Goal: Information Seeking & Learning: Learn about a topic

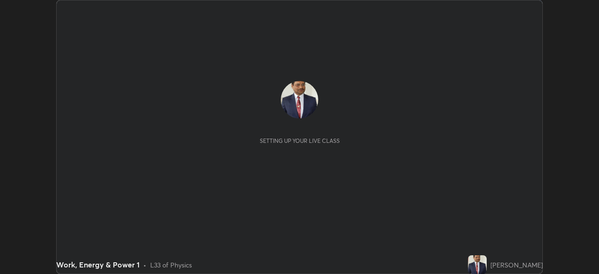
scroll to position [274, 598]
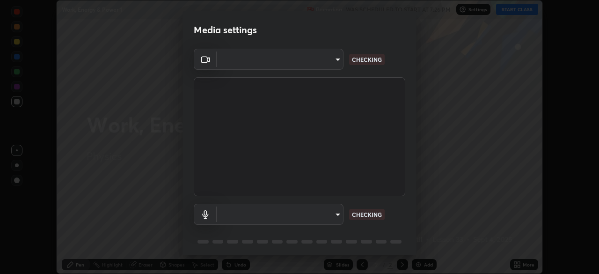
type input "be53a4907a42a79cf235aedf054a38369885e9733e272e39c89b2c863038f768"
type input "3e923ced10a72fbc2e99cf0db01a3de7383ee5a13bca5cb3a84c3bbe039d278c"
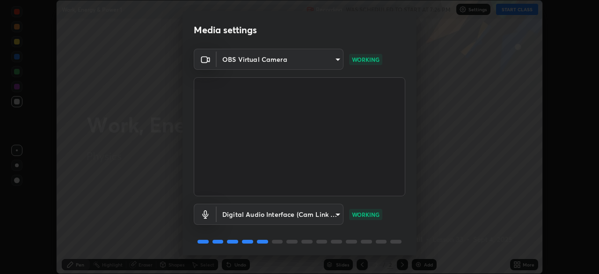
scroll to position [33, 0]
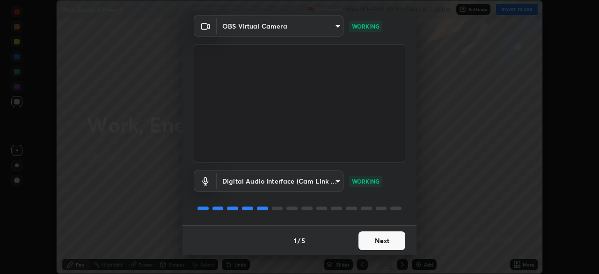
click at [383, 242] on button "Next" at bounding box center [381, 240] width 47 height 19
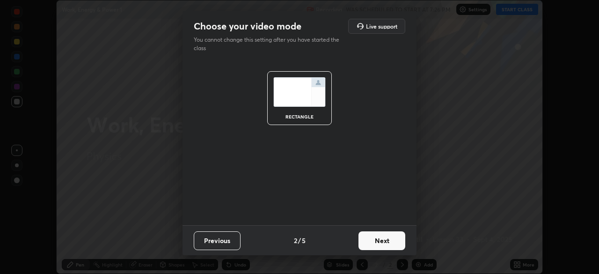
click at [385, 243] on button "Next" at bounding box center [381, 240] width 47 height 19
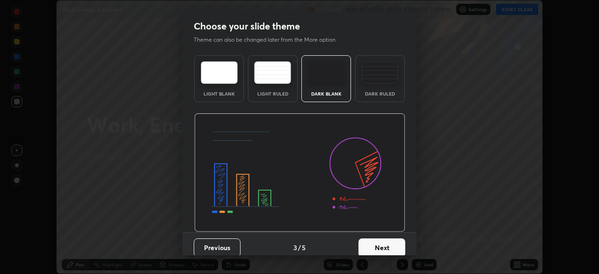
click at [387, 244] on button "Next" at bounding box center [381, 247] width 47 height 19
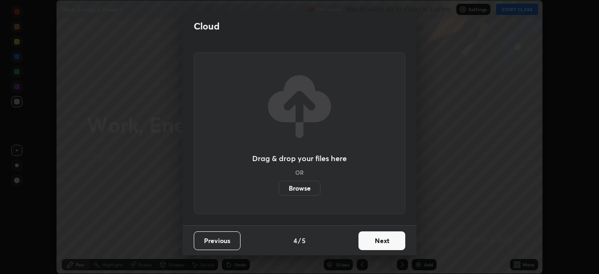
click at [387, 238] on button "Next" at bounding box center [381, 240] width 47 height 19
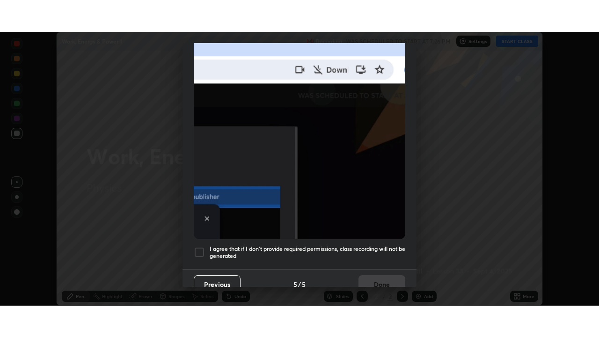
scroll to position [224, 0]
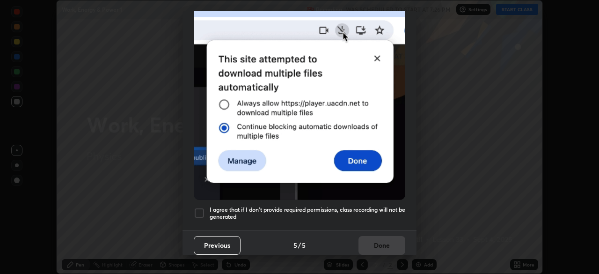
click at [198, 209] on div at bounding box center [199, 212] width 11 height 11
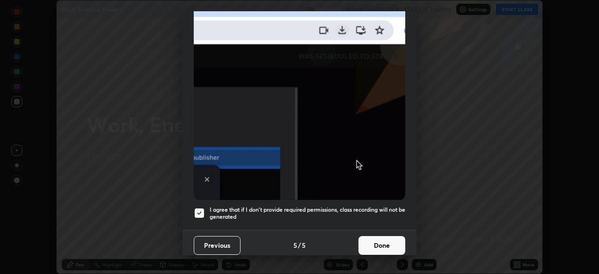
click at [379, 240] on button "Done" at bounding box center [381, 245] width 47 height 19
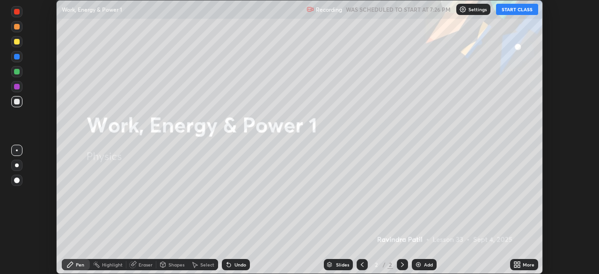
click at [511, 10] on button "START CLASS" at bounding box center [517, 9] width 42 height 11
click at [424, 263] on div "Add" at bounding box center [428, 264] width 9 height 5
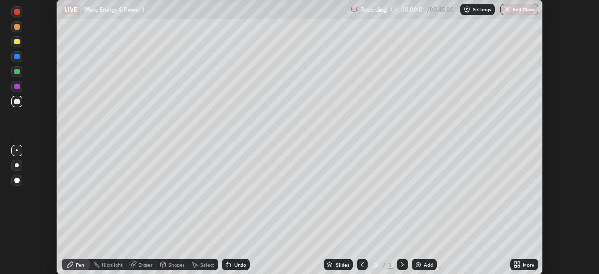
click at [425, 265] on div "Add" at bounding box center [428, 264] width 9 height 5
click at [524, 263] on div "More" at bounding box center [529, 264] width 12 height 5
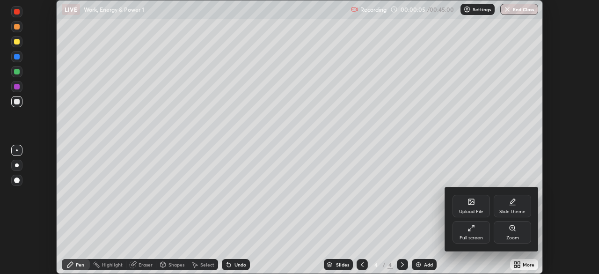
click at [480, 230] on div "Full screen" at bounding box center [470, 232] width 37 height 22
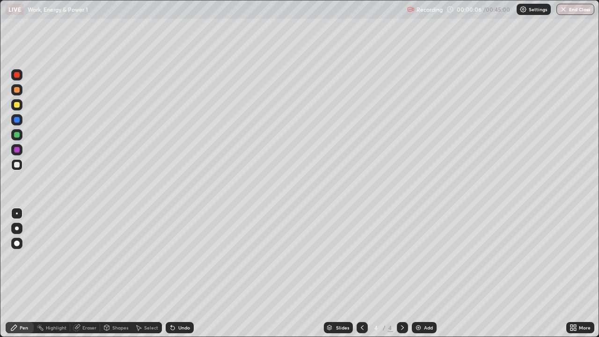
scroll to position [337, 599]
click at [365, 273] on div at bounding box center [361, 327] width 11 height 11
click at [16, 106] on div at bounding box center [17, 105] width 6 height 6
click at [17, 105] on div at bounding box center [17, 105] width 6 height 6
click at [17, 135] on div at bounding box center [17, 135] width 6 height 6
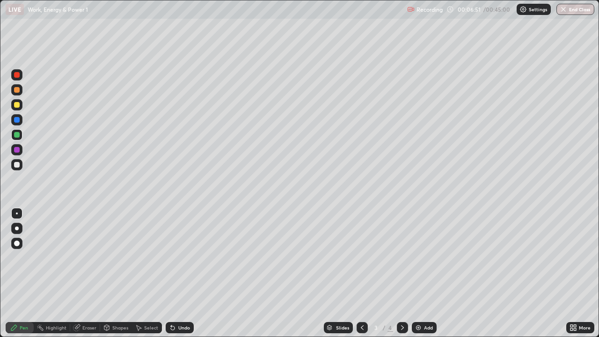
click at [16, 150] on div at bounding box center [17, 150] width 6 height 6
click at [19, 135] on div at bounding box center [17, 135] width 6 height 6
click at [430, 273] on div "Add" at bounding box center [428, 327] width 9 height 5
click at [427, 273] on div "Add" at bounding box center [428, 327] width 9 height 5
click at [182, 273] on div "Undo" at bounding box center [184, 327] width 12 height 5
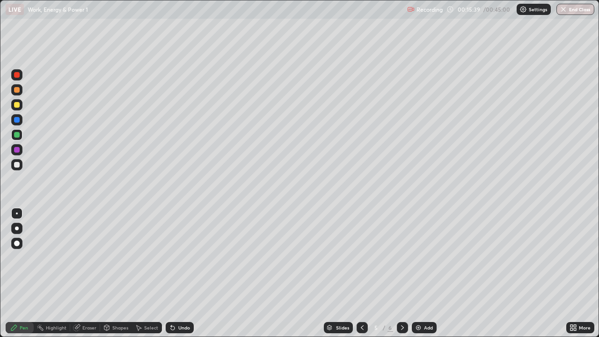
click at [183, 273] on div "Undo" at bounding box center [180, 327] width 28 height 11
click at [427, 273] on div "Add" at bounding box center [428, 327] width 9 height 5
click at [17, 152] on div at bounding box center [17, 150] width 6 height 6
click at [180, 273] on div "Undo" at bounding box center [184, 327] width 12 height 5
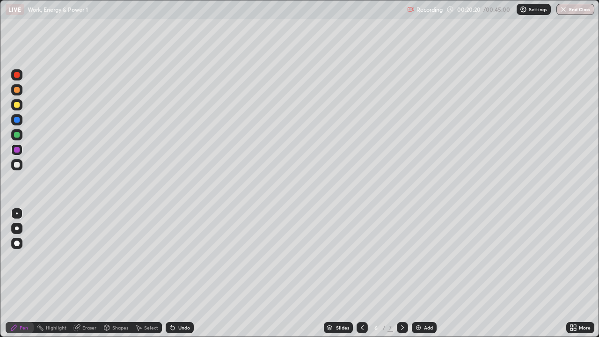
click at [180, 273] on div "Undo" at bounding box center [184, 327] width 12 height 5
click at [182, 273] on div "Undo" at bounding box center [184, 327] width 12 height 5
click at [181, 273] on div "Undo" at bounding box center [184, 327] width 12 height 5
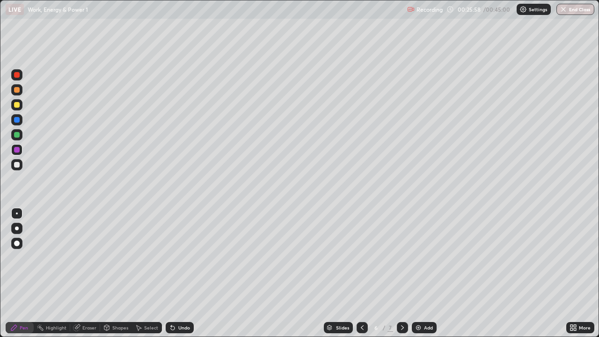
click at [185, 273] on div "Undo" at bounding box center [180, 327] width 28 height 11
click at [181, 273] on div "Undo" at bounding box center [184, 327] width 12 height 5
click at [18, 105] on div at bounding box center [17, 105] width 6 height 6
click at [428, 273] on div "Add" at bounding box center [428, 327] width 9 height 5
click at [15, 106] on div at bounding box center [17, 105] width 6 height 6
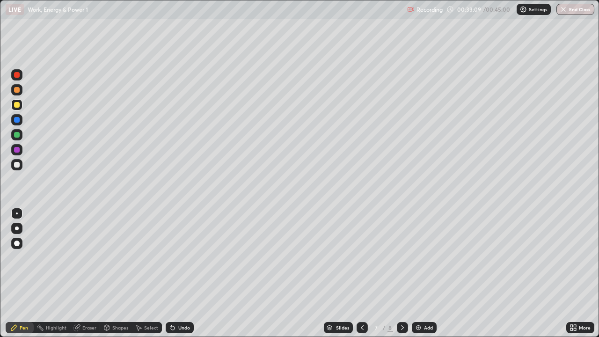
click at [89, 273] on div "Eraser" at bounding box center [89, 327] width 14 height 5
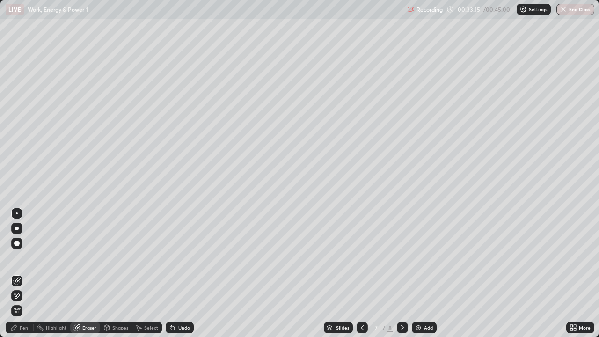
click at [24, 273] on div "Pen" at bounding box center [24, 327] width 8 height 5
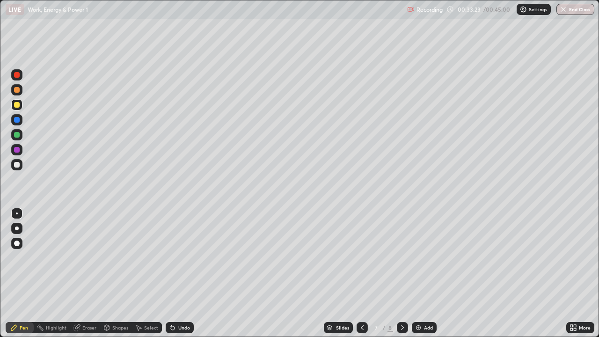
click at [92, 273] on div "Eraser" at bounding box center [89, 327] width 14 height 5
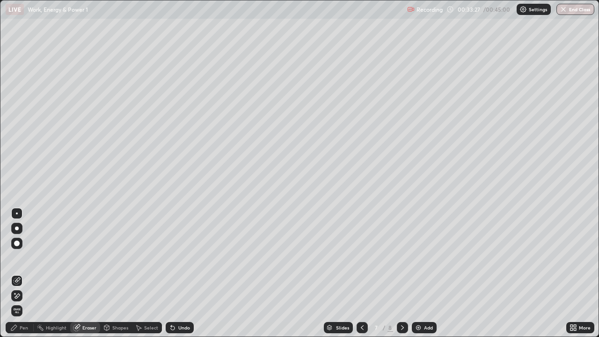
click at [28, 273] on div "Pen" at bounding box center [20, 327] width 28 height 11
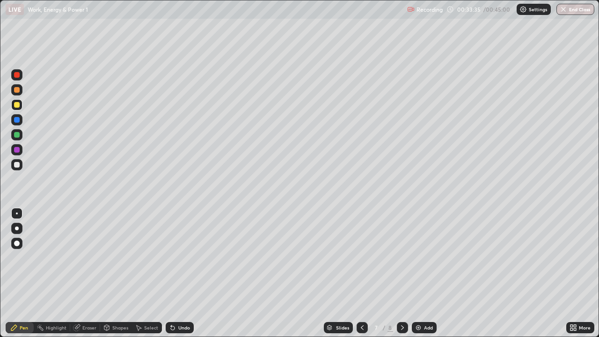
click at [94, 273] on div "Eraser" at bounding box center [89, 327] width 14 height 5
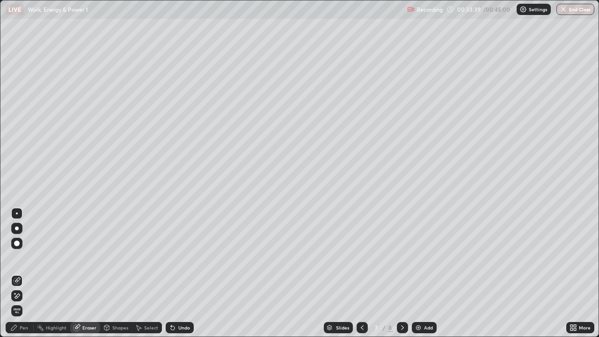
click at [24, 273] on div "Pen" at bounding box center [24, 327] width 8 height 5
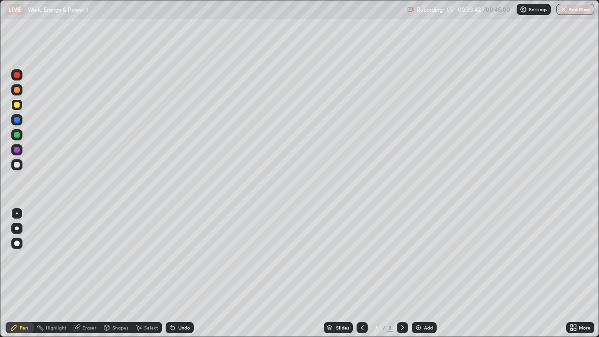
click at [17, 135] on div at bounding box center [17, 135] width 6 height 6
click at [564, 13] on img "button" at bounding box center [563, 9] width 7 height 7
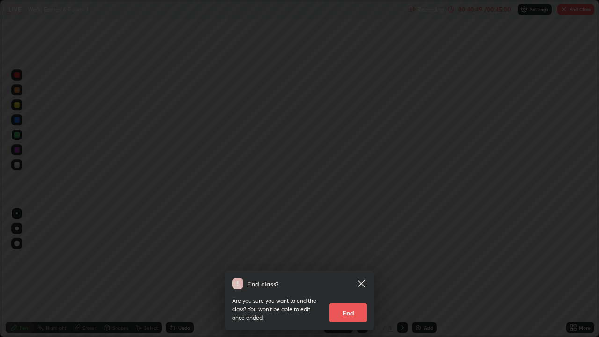
click at [338, 273] on button "End" at bounding box center [347, 312] width 37 height 19
